Goal: Information Seeking & Learning: Learn about a topic

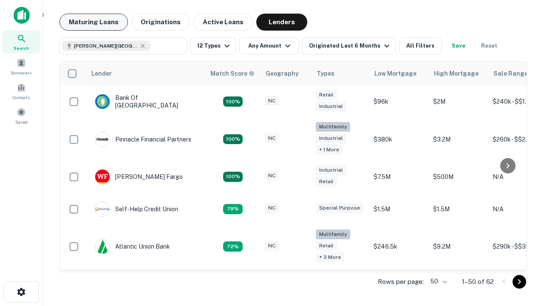
click at [94, 22] on button "Maturing Loans" at bounding box center [94, 22] width 68 height 17
